Goal: Use online tool/utility: Use online tool/utility

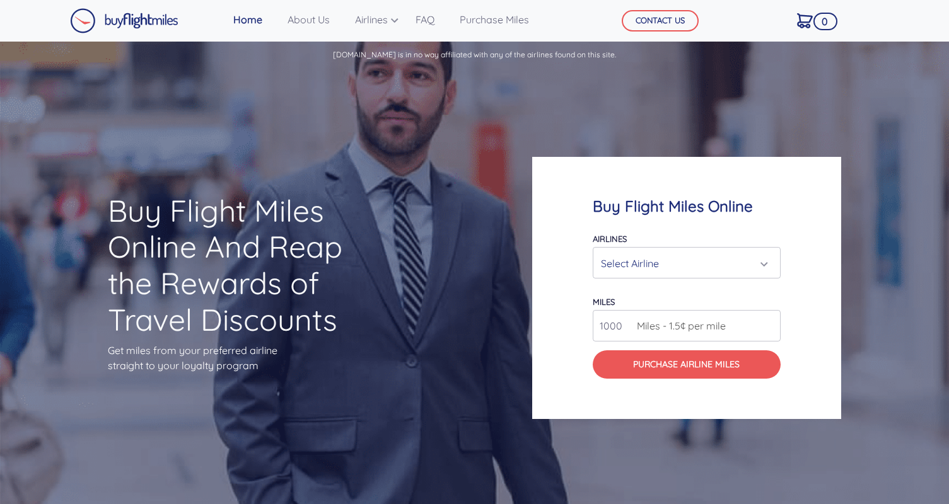
click at [641, 262] on div "Select Airline" at bounding box center [683, 263] width 164 height 24
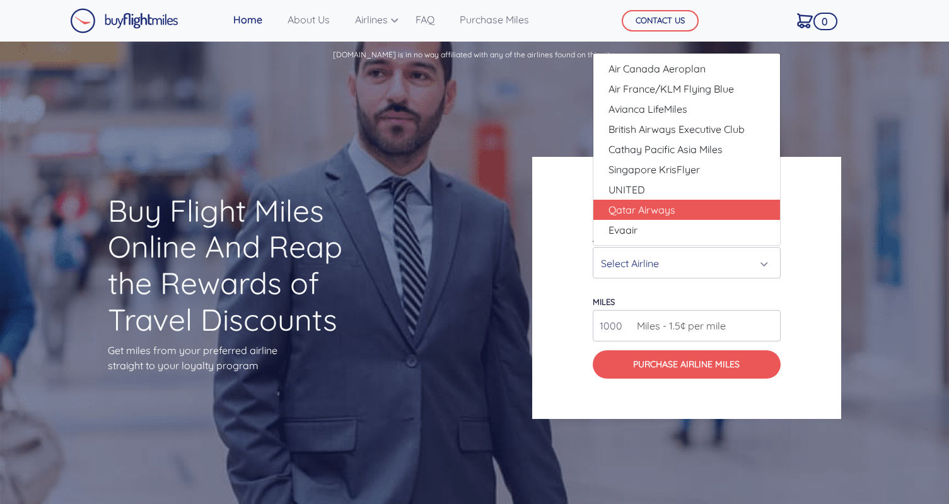
click at [660, 208] on span "Qatar Airways" at bounding box center [641, 209] width 67 height 15
select select "Qatar Airways"
type input "10000"
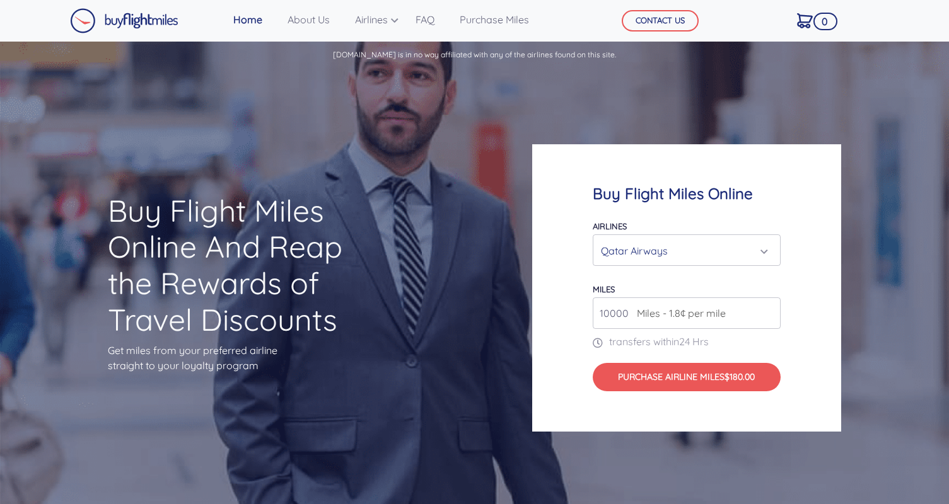
click at [633, 325] on input "10000" at bounding box center [686, 313] width 188 height 32
click at [605, 319] on input "10000" at bounding box center [686, 313] width 188 height 32
type input "400000"
click at [686, 244] on div "Qatar Airways" at bounding box center [683, 251] width 164 height 24
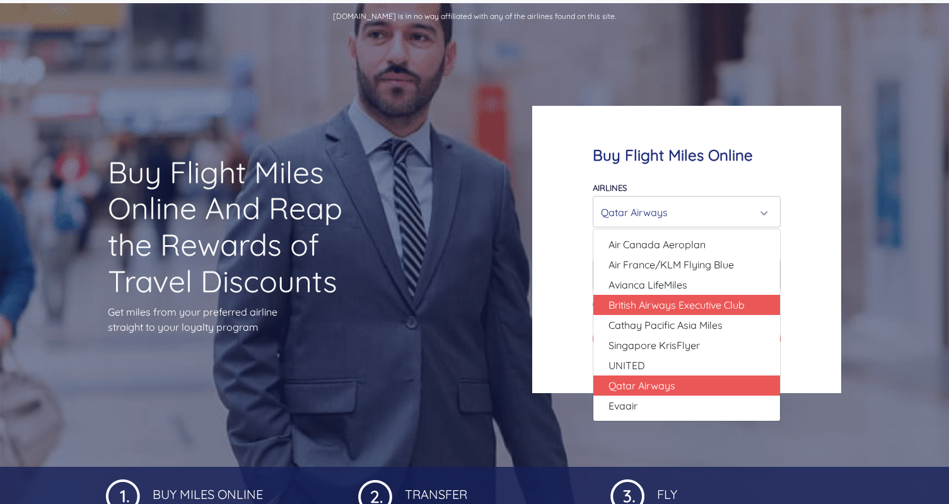
scroll to position [49, 0]
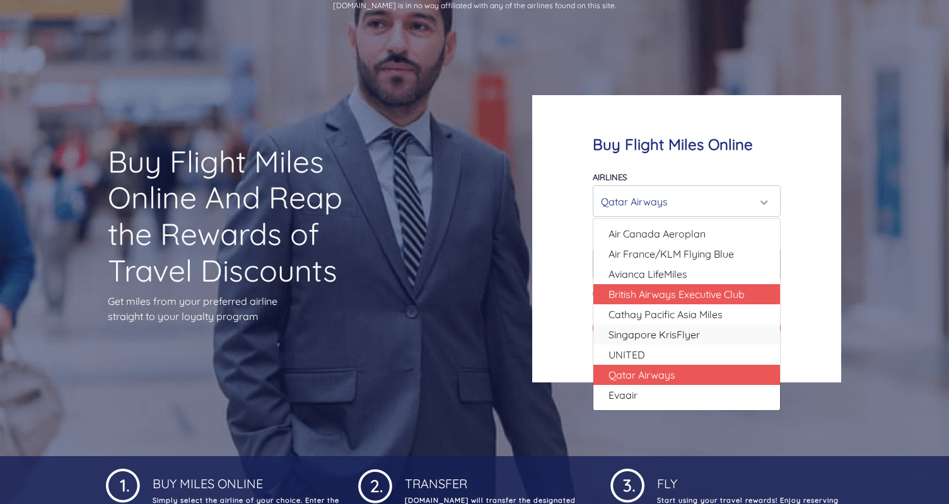
click at [664, 343] on link "Singapore KrisFlyer" at bounding box center [686, 335] width 187 height 20
select select "Singapore KrisFlyer"
type input "80000"
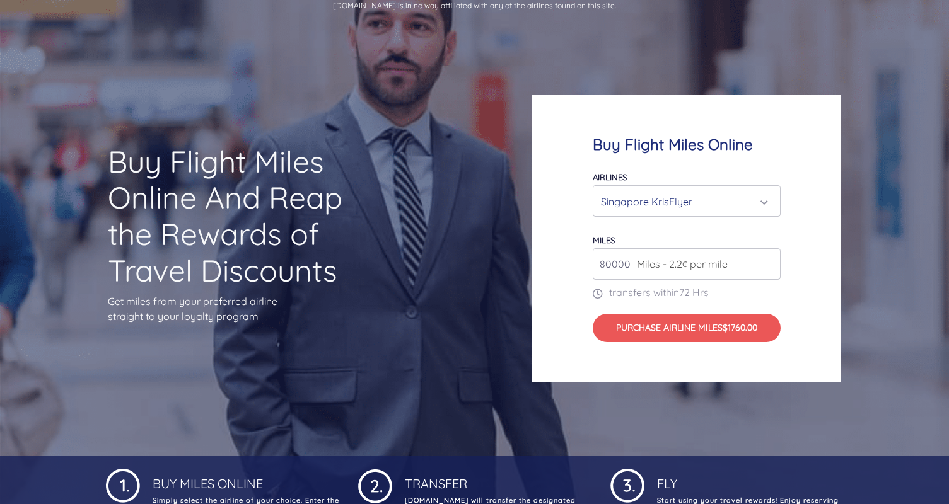
click at [670, 205] on div "Singapore KrisFlyer" at bounding box center [683, 202] width 164 height 24
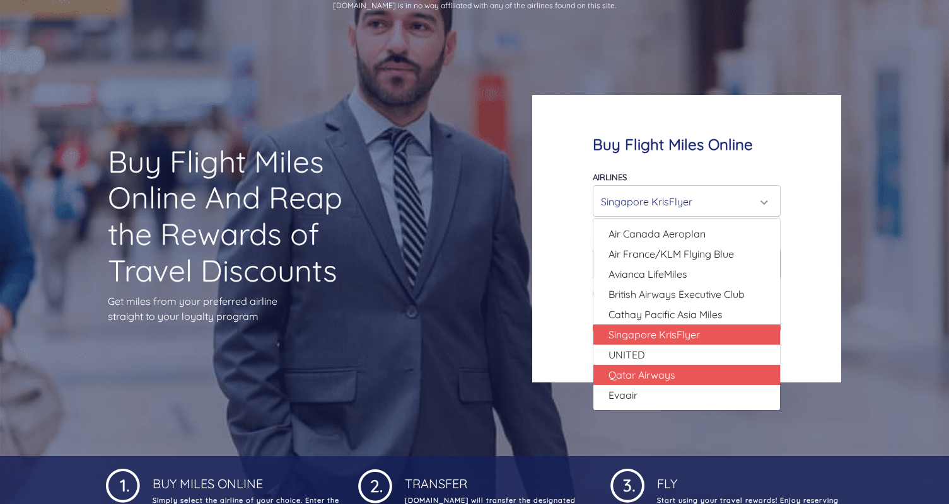
click at [646, 369] on span "Qatar Airways" at bounding box center [641, 374] width 67 height 15
select select "Qatar Airways"
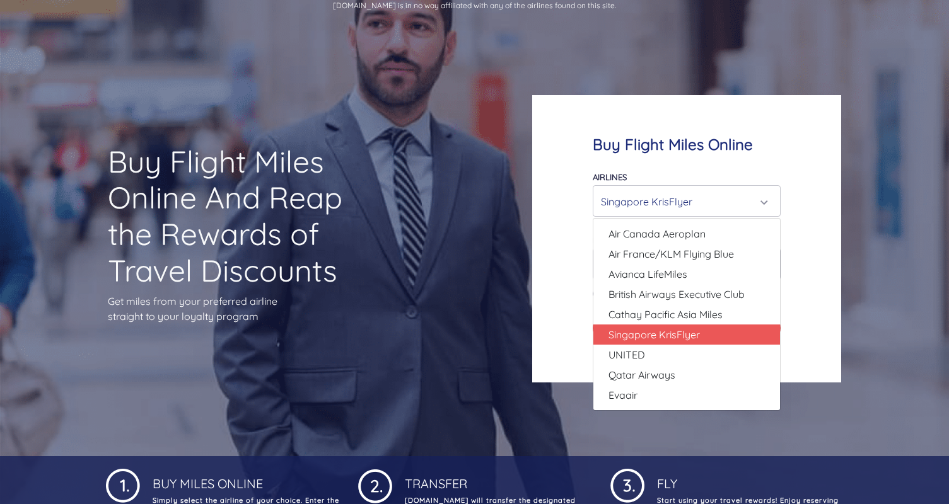
type input "10000"
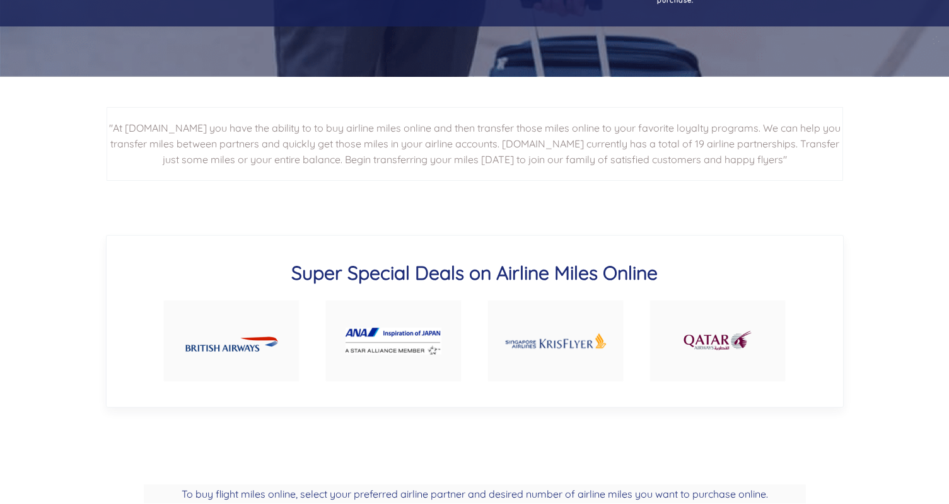
scroll to position [499, 0]
